Goal: Find specific page/section: Find specific page/section

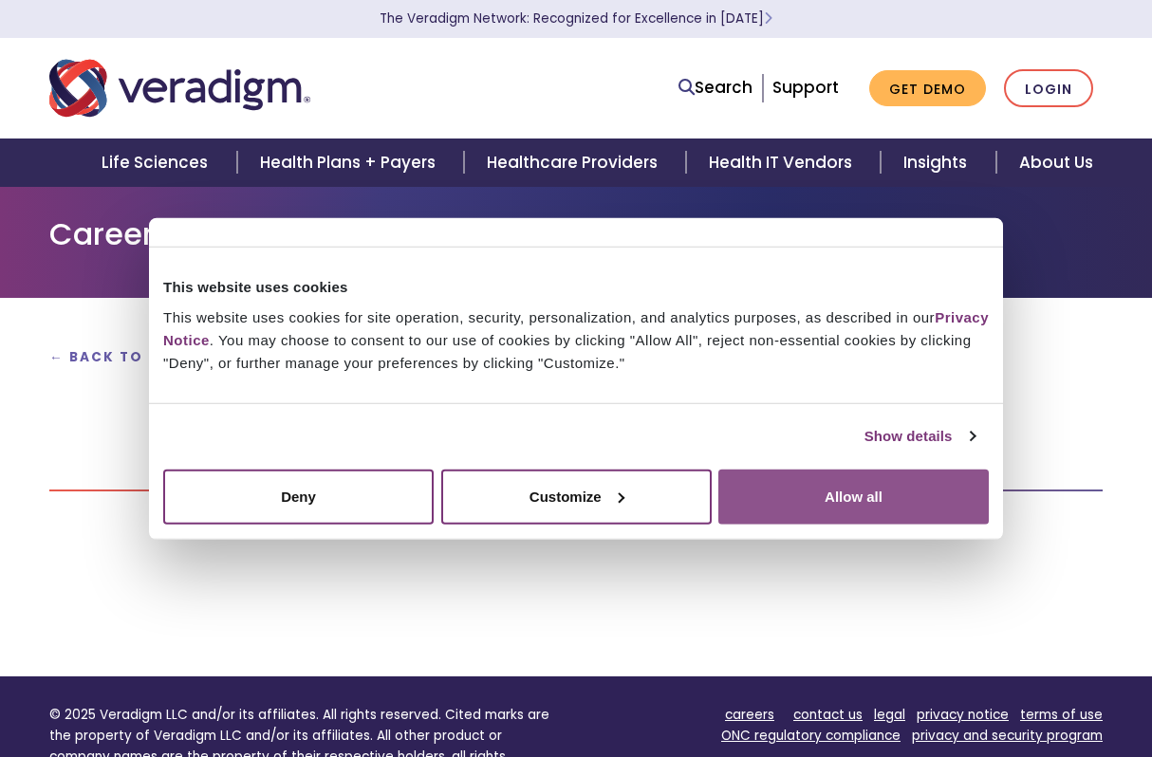
click at [796, 498] on button "Allow all" at bounding box center [854, 496] width 271 height 55
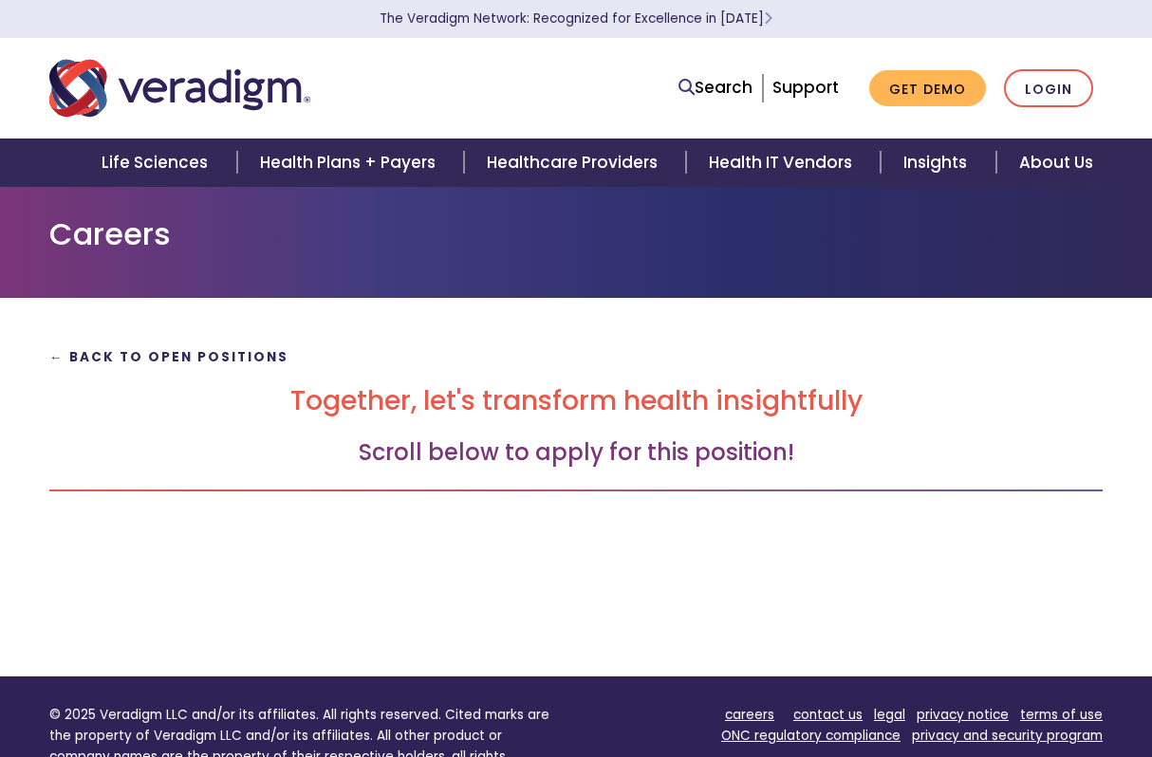
click at [232, 358] on strong "← Back to Open Positions" at bounding box center [168, 357] width 239 height 18
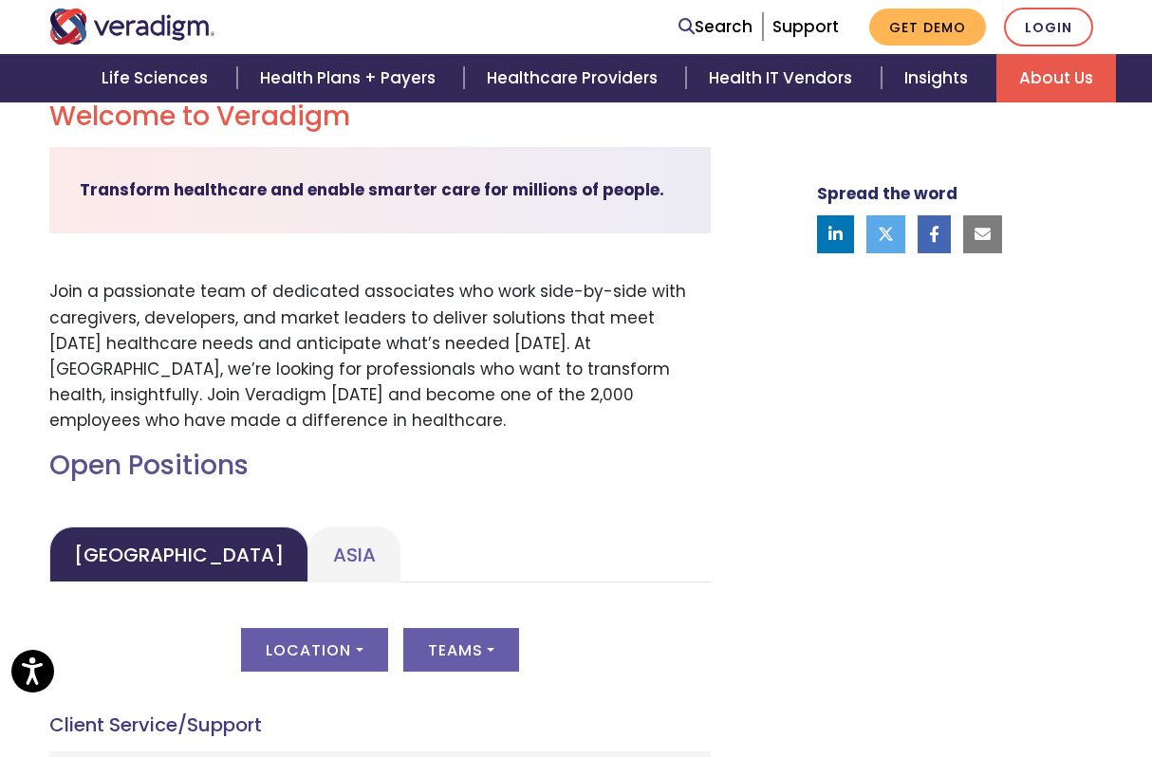
scroll to position [597, 0]
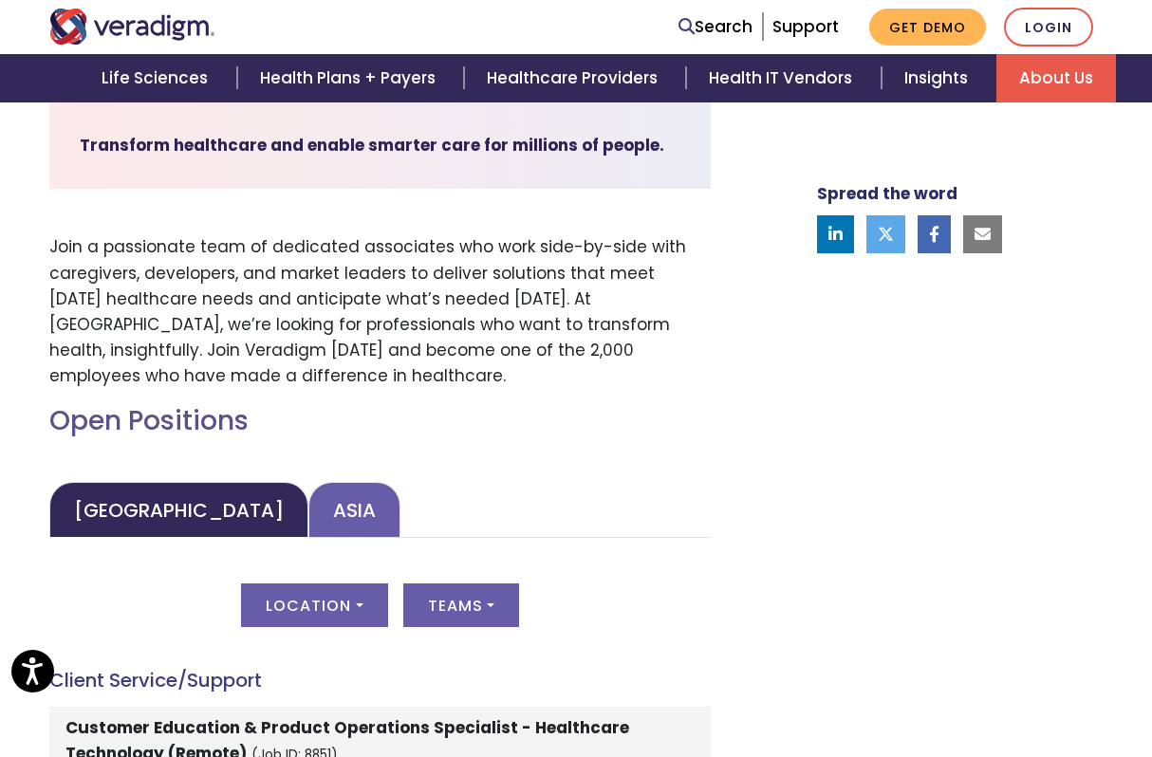
click at [308, 515] on link "Asia" at bounding box center [354, 510] width 92 height 56
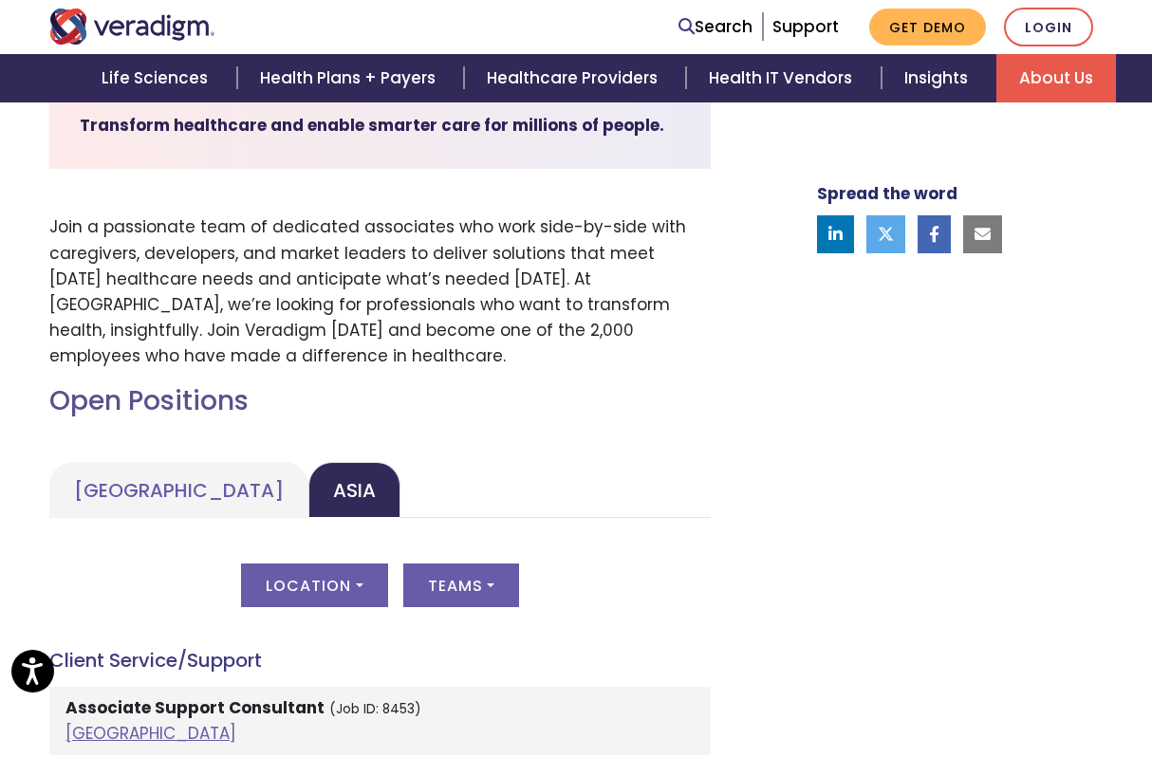
scroll to position [543, 0]
